Goal: Transaction & Acquisition: Book appointment/travel/reservation

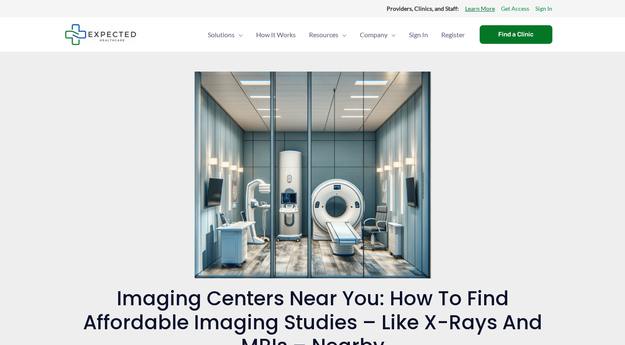
click at [479, 9] on link "Learn More" at bounding box center [480, 8] width 30 height 11
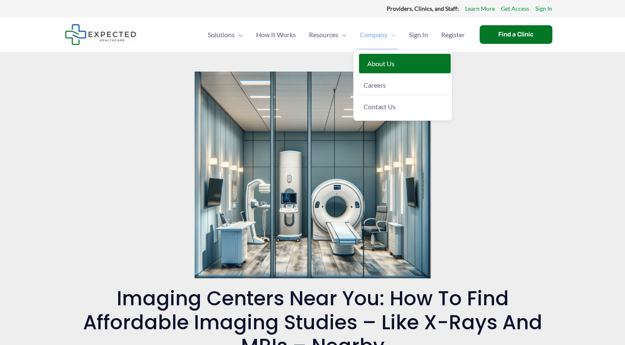
click at [374, 64] on span "About Us" at bounding box center [380, 64] width 27 height 8
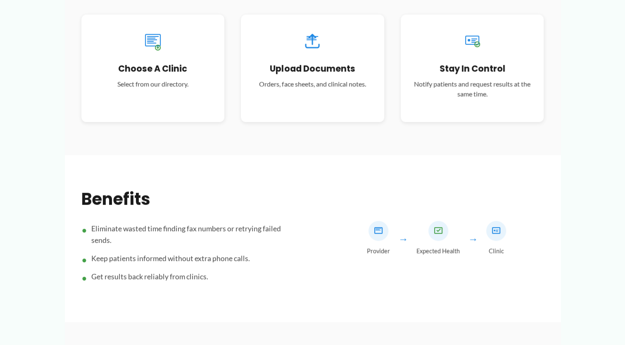
scroll to position [455, 0]
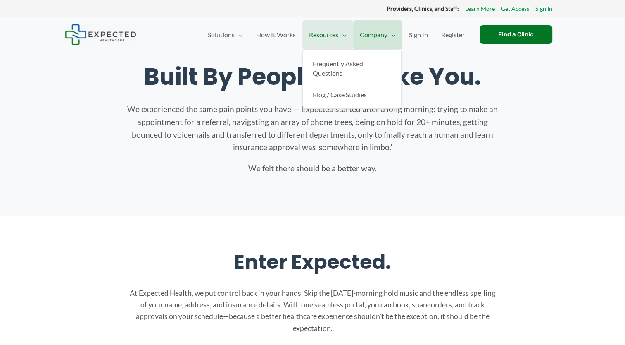
click at [327, 34] on span "Resources" at bounding box center [323, 34] width 29 height 29
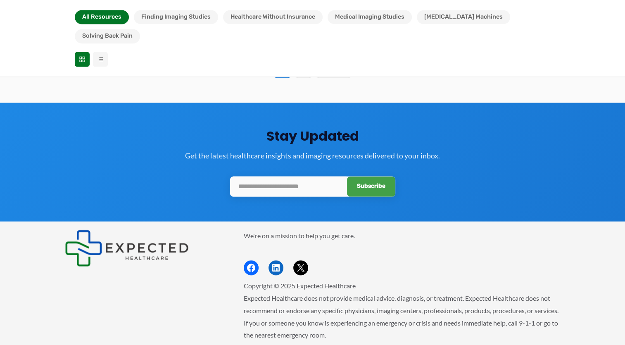
scroll to position [1074, 0]
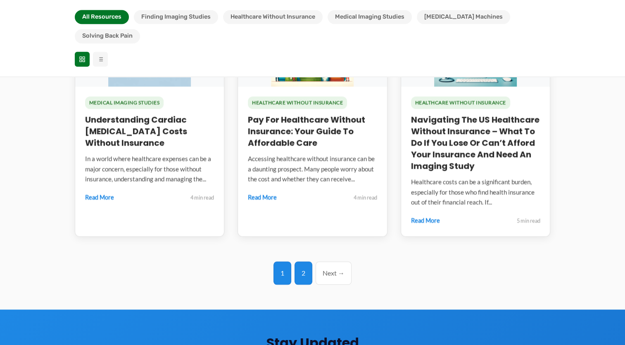
click at [300, 261] on link "2" at bounding box center [304, 272] width 18 height 23
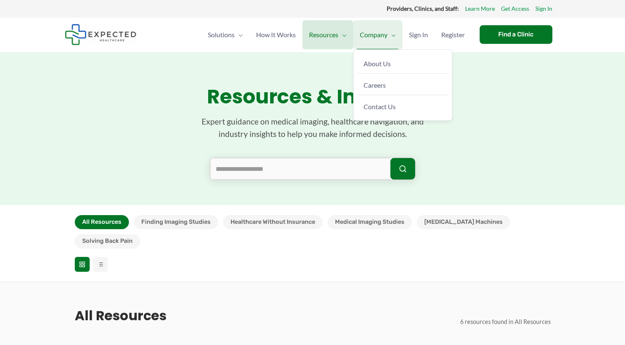
click at [372, 34] on span "Company" at bounding box center [374, 34] width 28 height 29
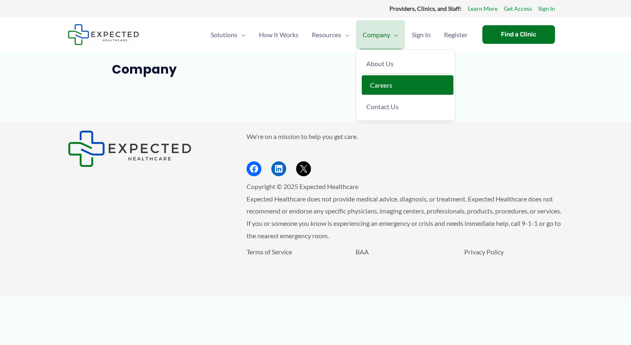
click at [380, 86] on span "Careers" at bounding box center [381, 85] width 22 height 8
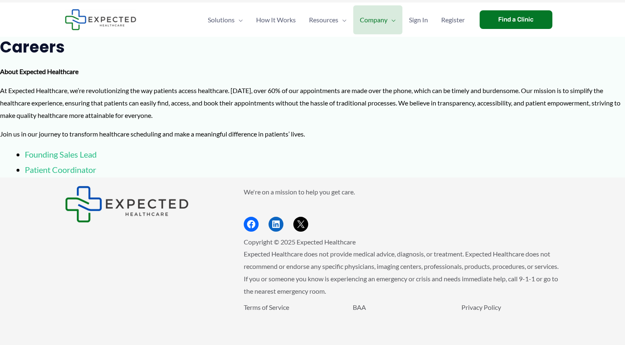
scroll to position [21, 0]
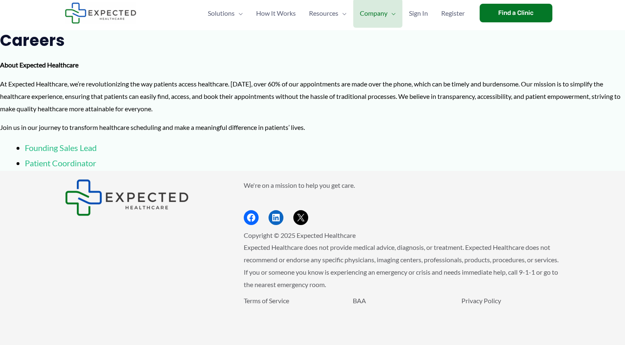
click at [104, 14] on img at bounding box center [100, 12] width 71 height 21
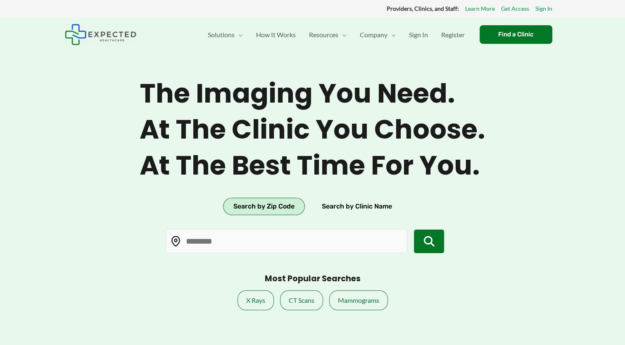
type input "*****"
click at [265, 201] on button "Search by Zip Code" at bounding box center [264, 206] width 82 height 17
click at [429, 244] on icon "submit" at bounding box center [429, 241] width 11 height 11
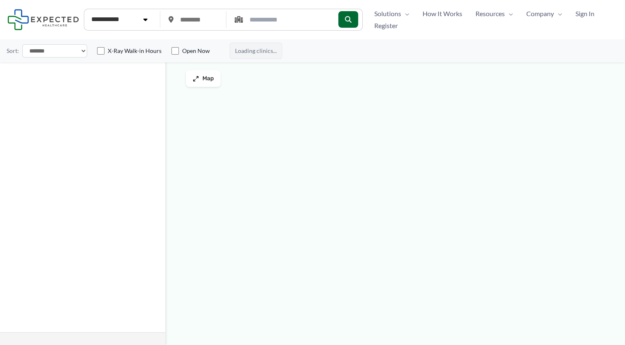
type input "*****"
